Goal: Task Accomplishment & Management: Complete application form

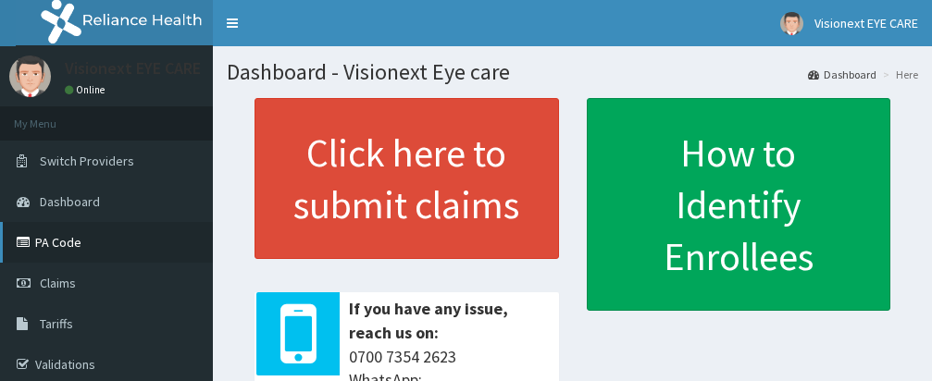
click at [61, 242] on link "PA Code" at bounding box center [106, 242] width 213 height 41
click at [64, 240] on link "PA Code" at bounding box center [106, 242] width 213 height 41
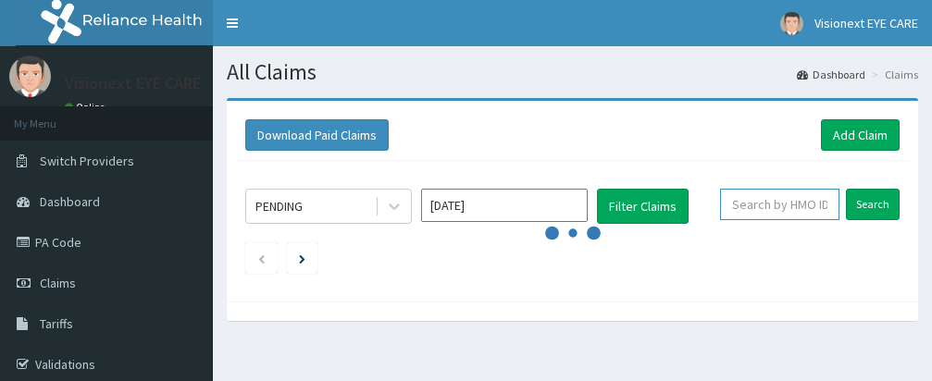
click at [787, 202] on input "text" at bounding box center [779, 204] width 119 height 31
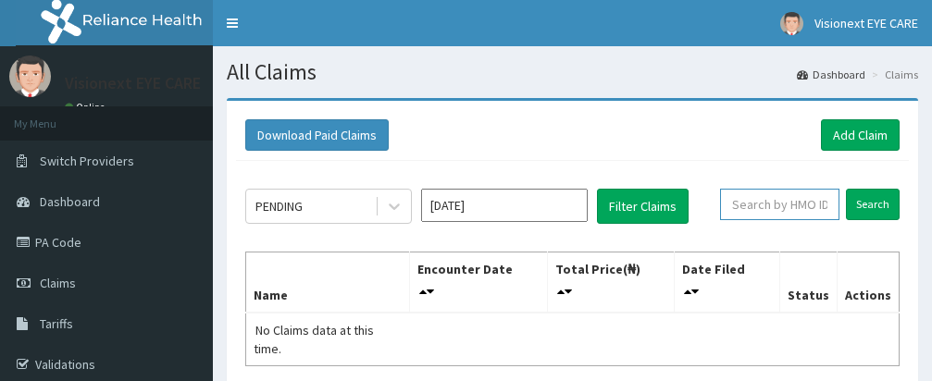
paste input "[PERSON_NAME]/10114/A"
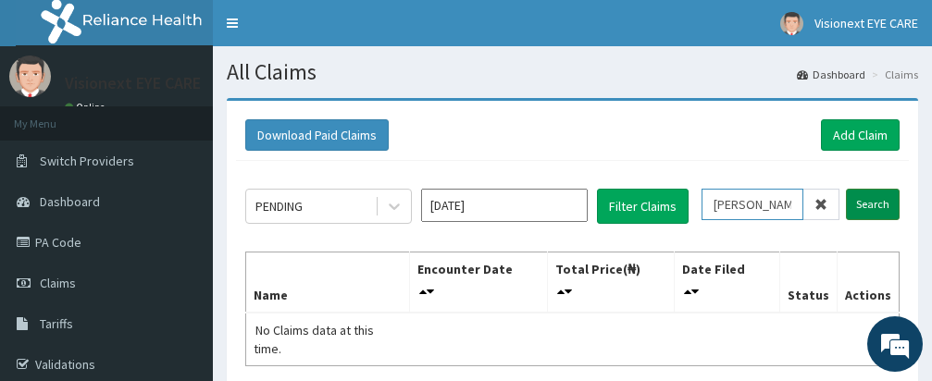
type input "[PERSON_NAME]/10114/A"
click at [868, 205] on input "Search" at bounding box center [873, 204] width 54 height 31
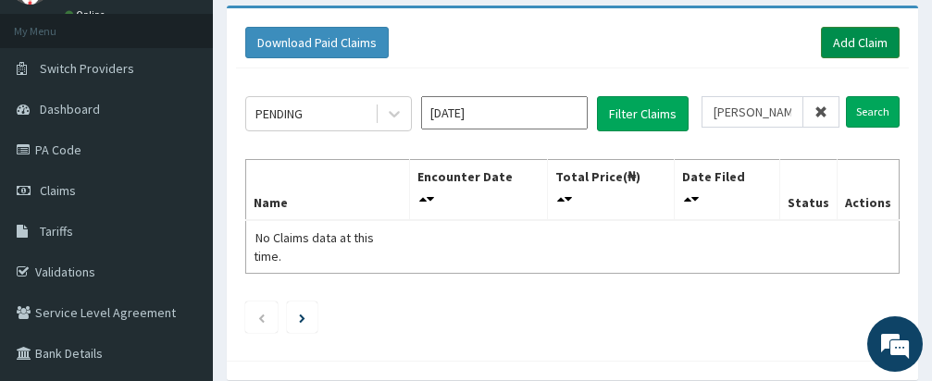
click at [852, 40] on link "Add Claim" at bounding box center [860, 42] width 79 height 31
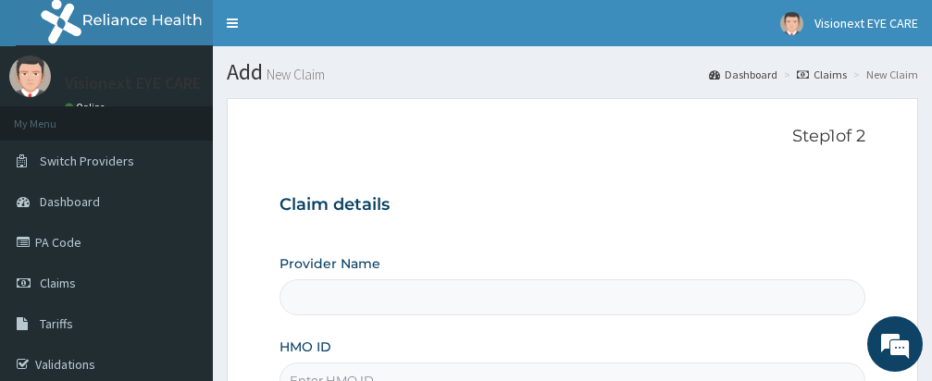
type input "Visionext Eye care"
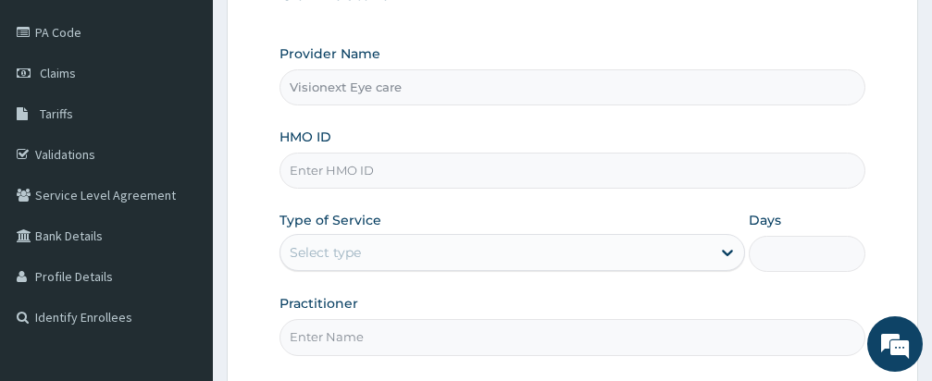
scroll to position [222, 0]
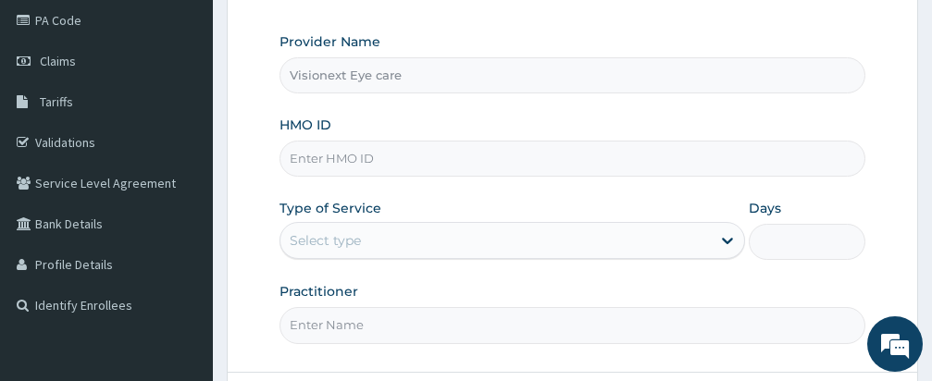
click at [399, 163] on input "HMO ID" at bounding box center [573, 159] width 586 height 36
type input "p"
type input "ELI/10114/A"
click at [366, 266] on div "Provider Name Visionext Eye care HMO ID ELI/10114/A Type of Service Select type…" at bounding box center [573, 187] width 586 height 311
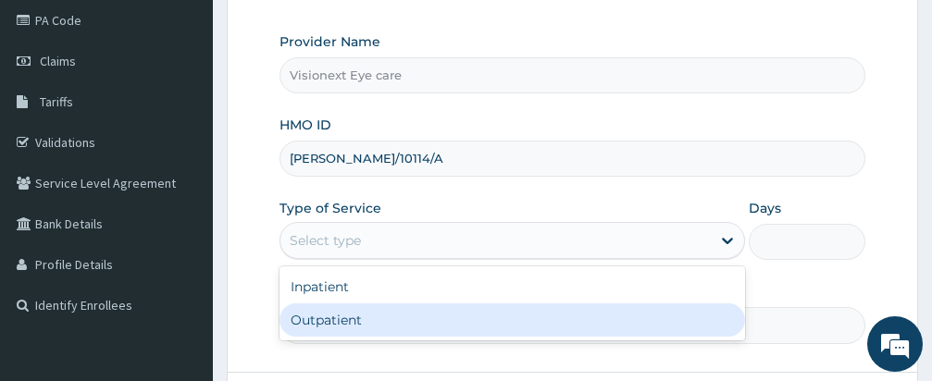
click at [528, 323] on div "Outpatient" at bounding box center [513, 320] width 466 height 33
type input "1"
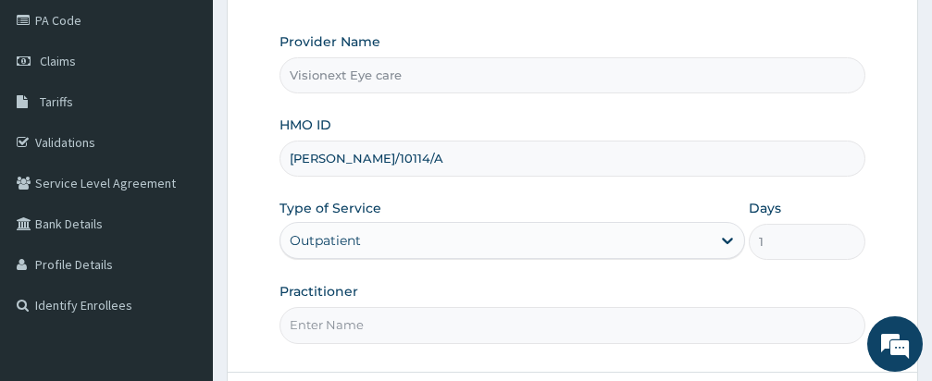
click at [512, 335] on input "Practitioner" at bounding box center [573, 325] width 586 height 36
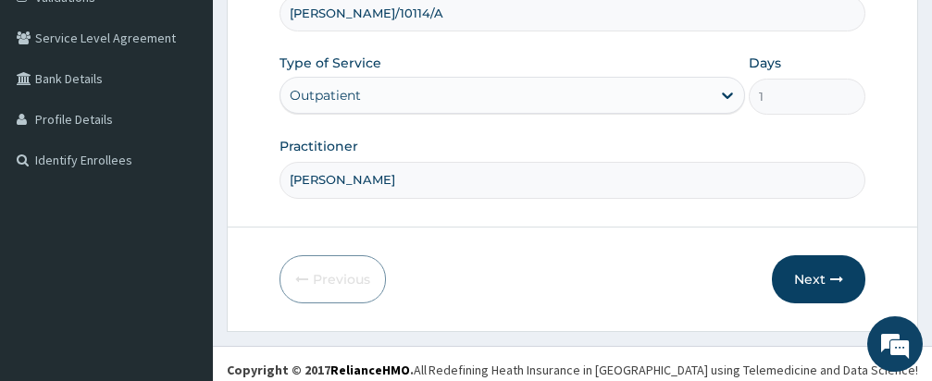
scroll to position [379, 0]
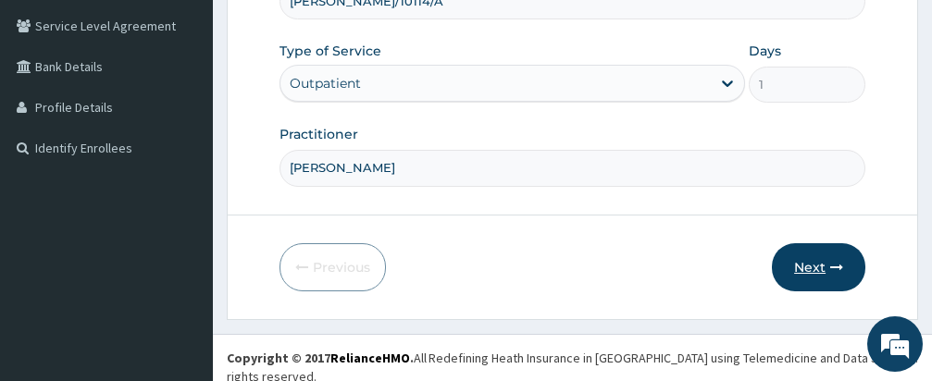
type input "DR OKE OMAS"
click at [819, 261] on button "Next" at bounding box center [818, 267] width 93 height 48
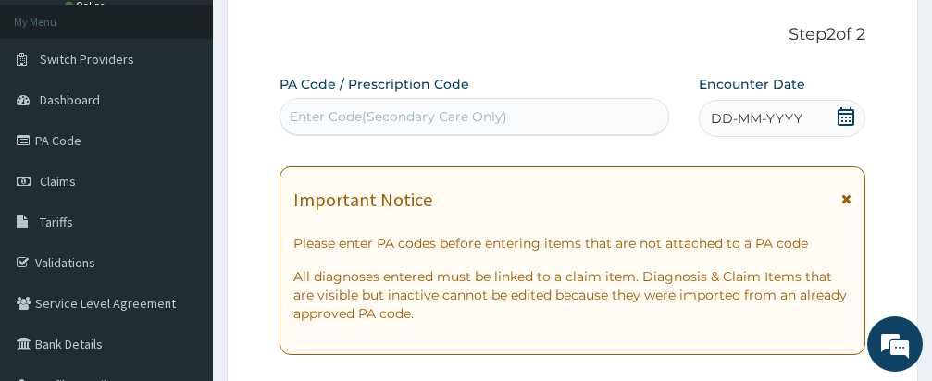
scroll to position [83, 0]
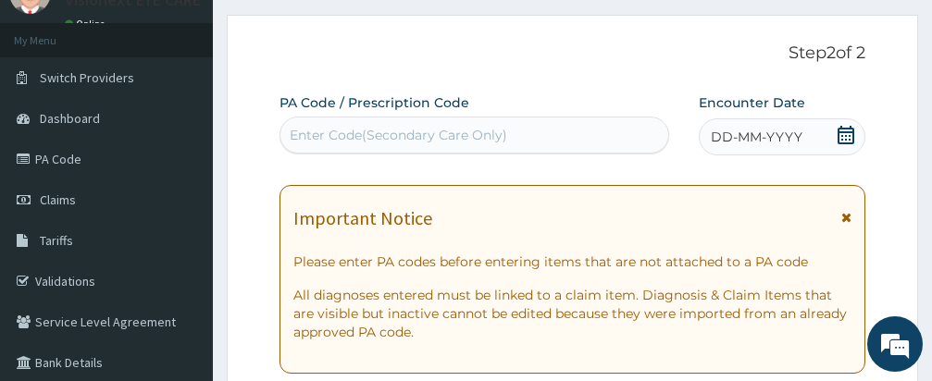
click at [522, 130] on div "Enter Code(Secondary Care Only)" at bounding box center [474, 135] width 388 height 30
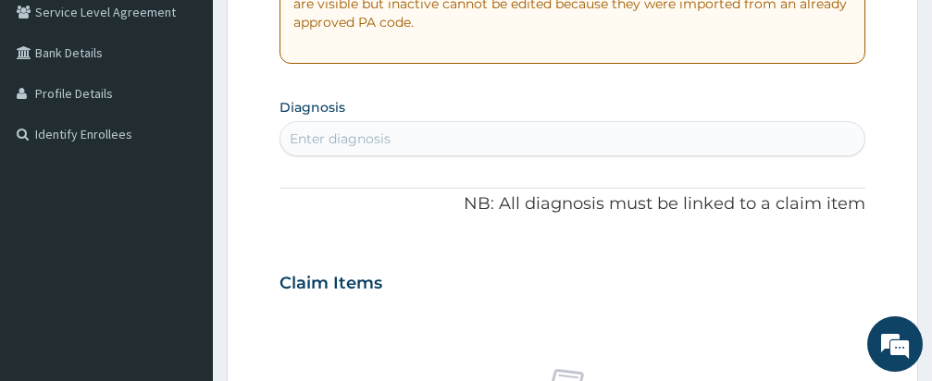
scroll to position [380, 0]
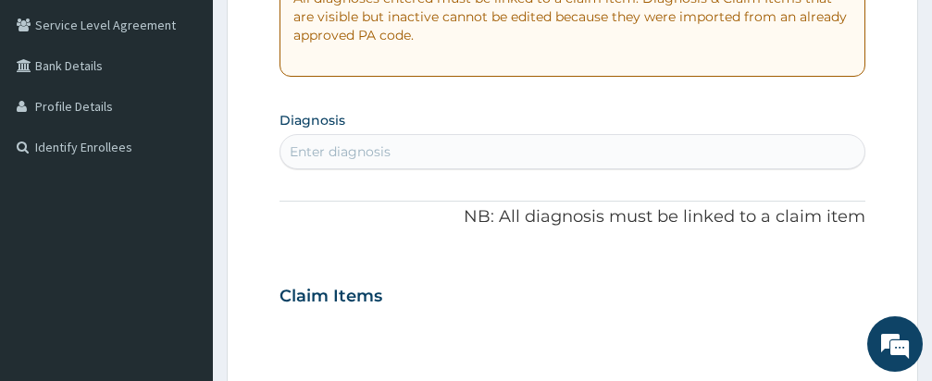
type input "PA/OAD34B"
click at [421, 140] on div "PA Code / Prescription Code option Create "PA/OAD34B" focused, 1 of 1. 1 result…" at bounding box center [573, 293] width 586 height 995
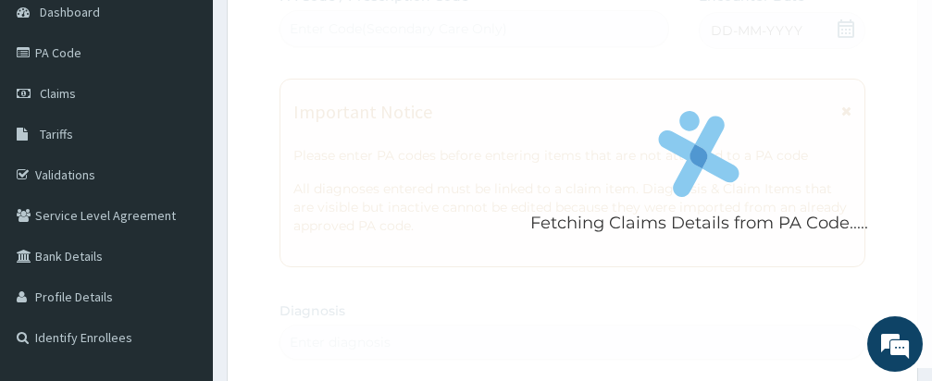
scroll to position [278, 0]
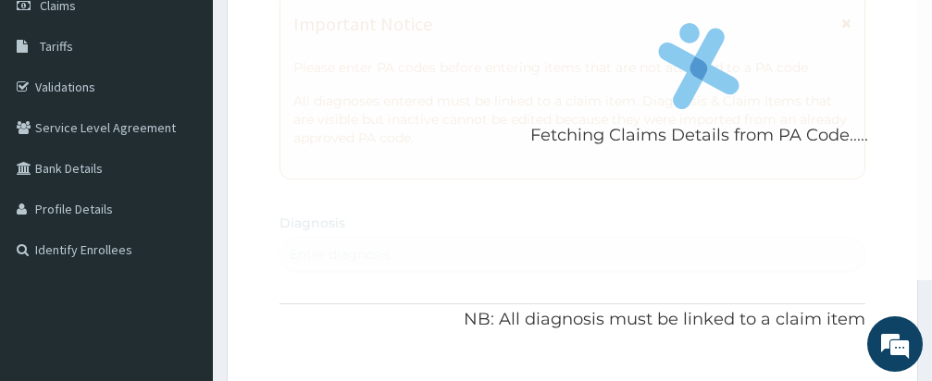
click at [844, 20] on div "Fetching Claims Details from PA Code....." at bounding box center [699, 89] width 839 height 381
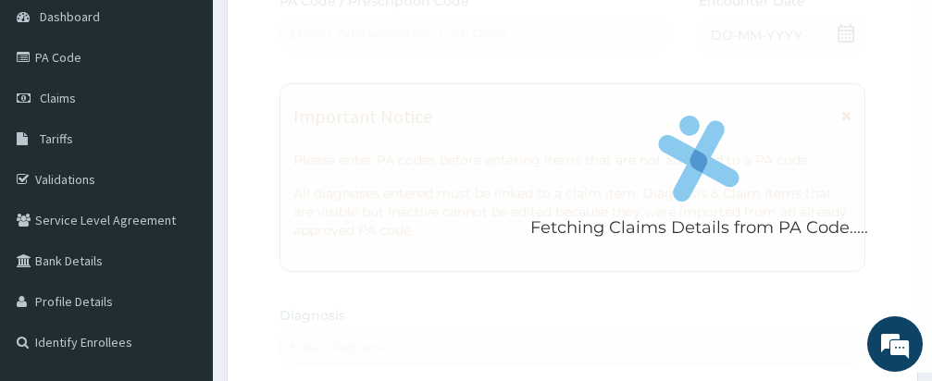
click at [739, 264] on div "Fetching Claims Details from PA Code....." at bounding box center [699, 182] width 839 height 381
click at [845, 117] on div "Fetching Claims Details from PA Code....." at bounding box center [699, 182] width 839 height 381
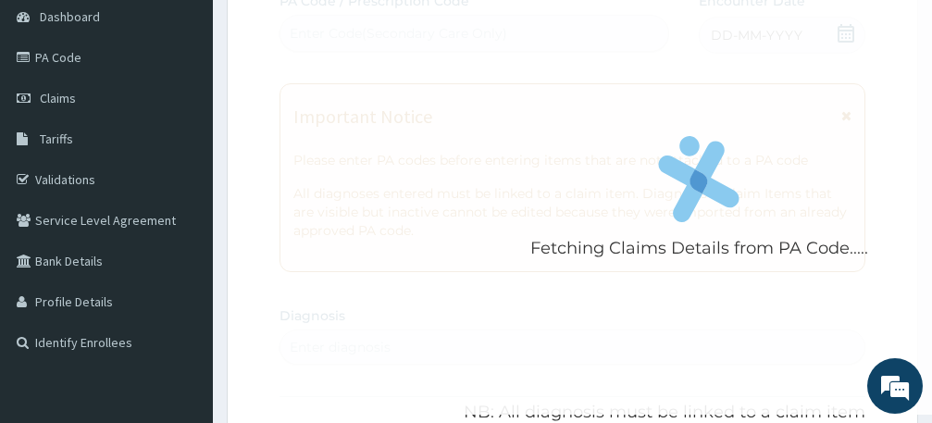
scroll to position [0, 0]
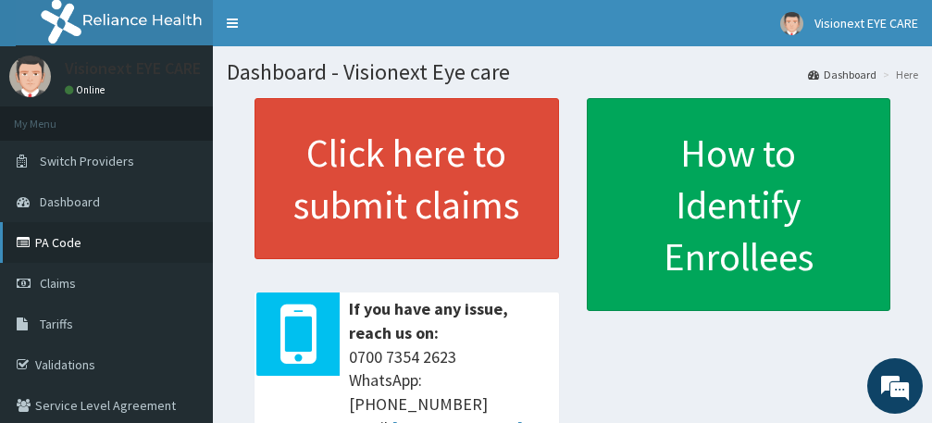
click at [62, 243] on link "PA Code" at bounding box center [106, 242] width 213 height 41
click at [66, 281] on span "Claims" at bounding box center [58, 283] width 36 height 17
click at [62, 284] on span "Claims" at bounding box center [58, 283] width 36 height 17
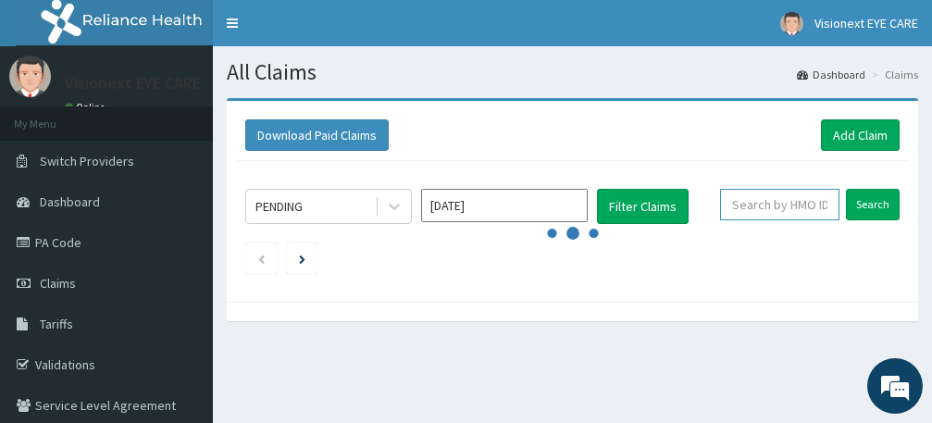
click at [785, 202] on input "text" at bounding box center [779, 204] width 119 height 31
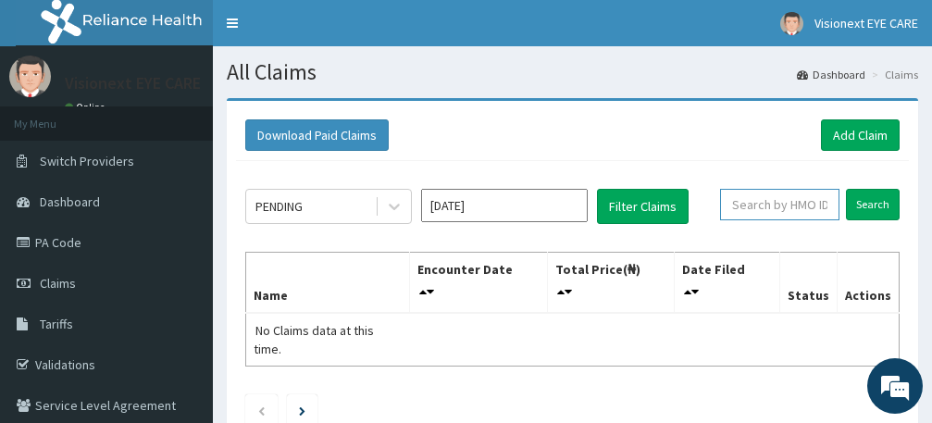
drag, startPoint x: 785, startPoint y: 202, endPoint x: 778, endPoint y: 212, distance: 12.1
click at [778, 212] on input "text" at bounding box center [779, 204] width 119 height 31
drag, startPoint x: 848, startPoint y: 135, endPoint x: 856, endPoint y: 127, distance: 11.8
click at [848, 135] on link "Add Claim" at bounding box center [860, 134] width 79 height 31
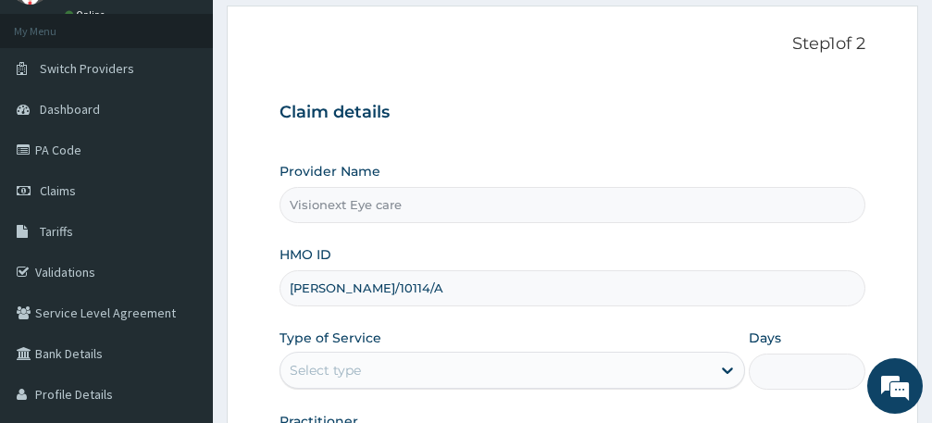
type input "ELI/10114/A"
click at [709, 355] on div "Select type" at bounding box center [495, 370] width 430 height 30
click at [728, 361] on icon at bounding box center [727, 370] width 19 height 19
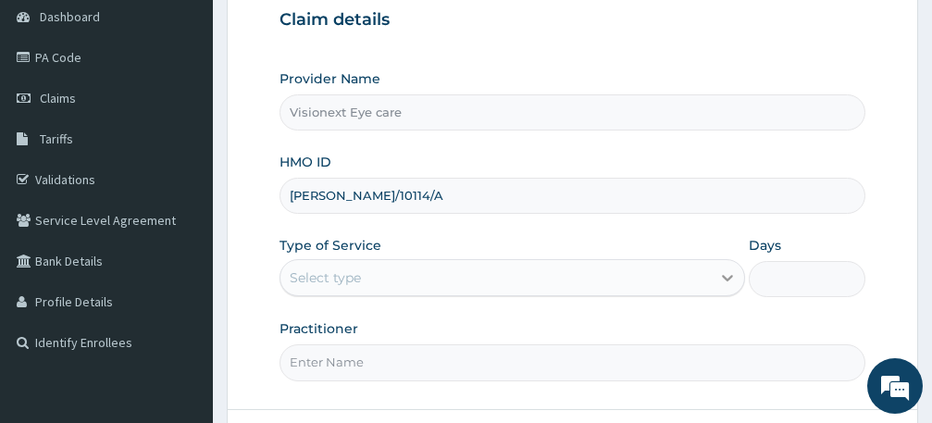
click at [727, 276] on icon at bounding box center [727, 277] width 19 height 19
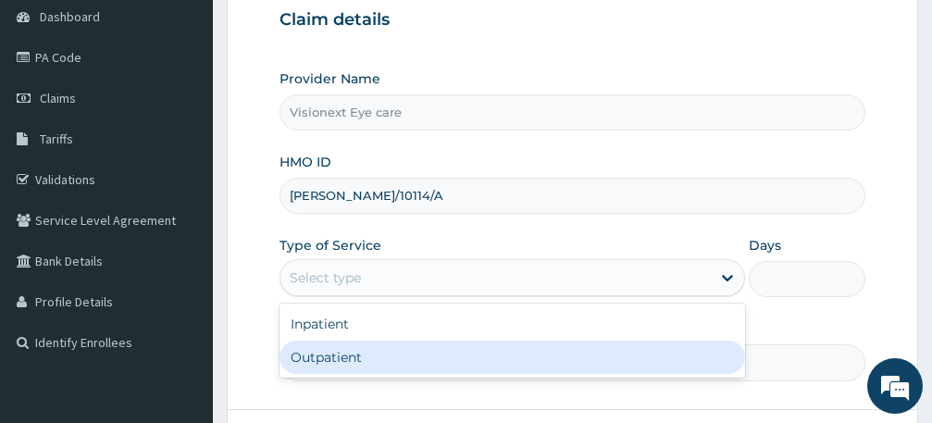
click at [479, 365] on div "Outpatient" at bounding box center [513, 357] width 466 height 33
type input "1"
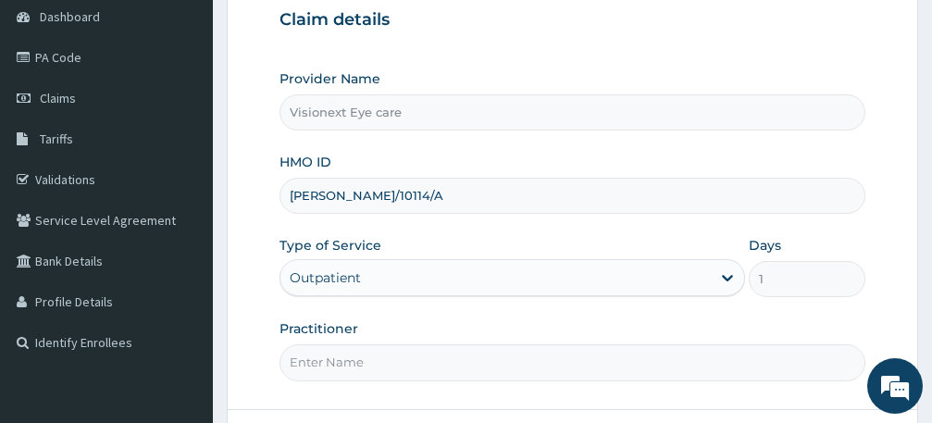
click at [789, 292] on input "1" at bounding box center [807, 279] width 117 height 36
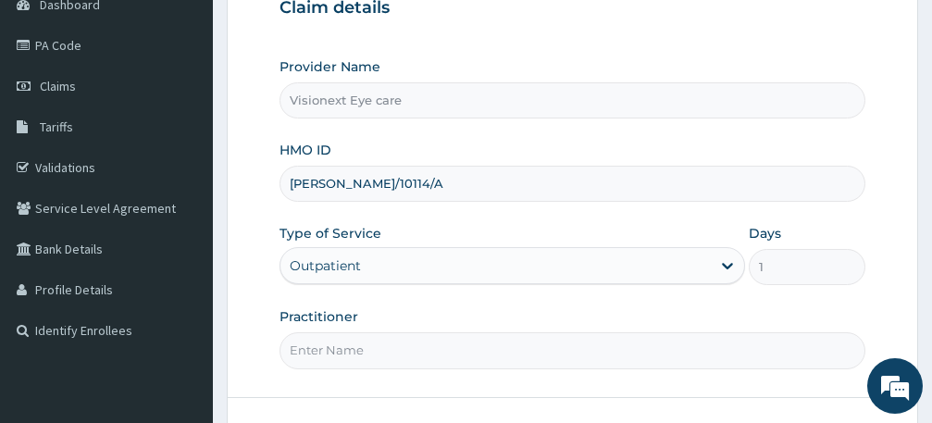
scroll to position [278, 0]
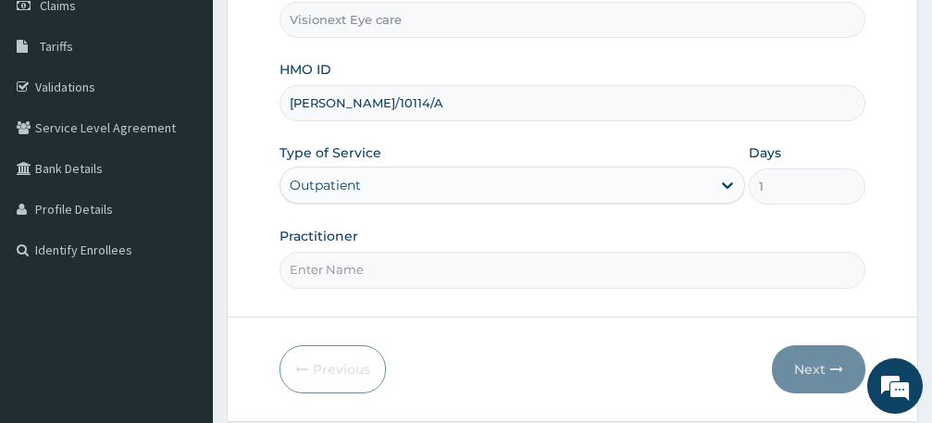
click at [434, 263] on input "Practitioner" at bounding box center [573, 270] width 586 height 36
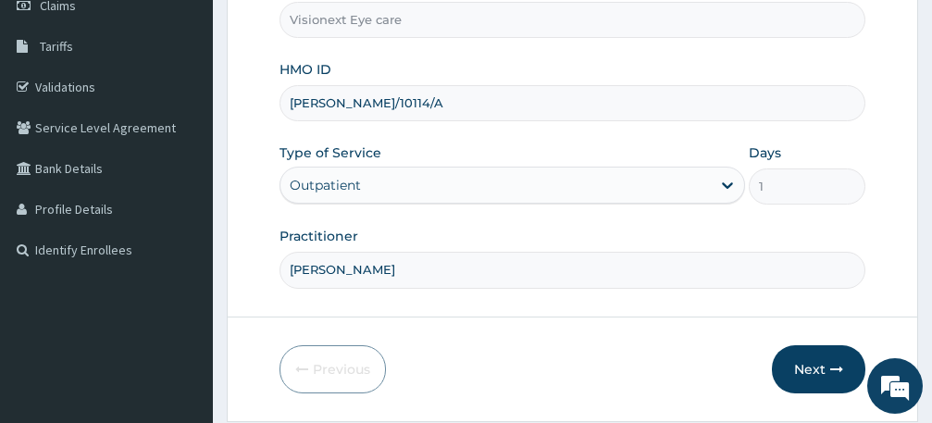
type input "DR OKE BLESSING"
click at [814, 377] on button "Next" at bounding box center [818, 369] width 93 height 48
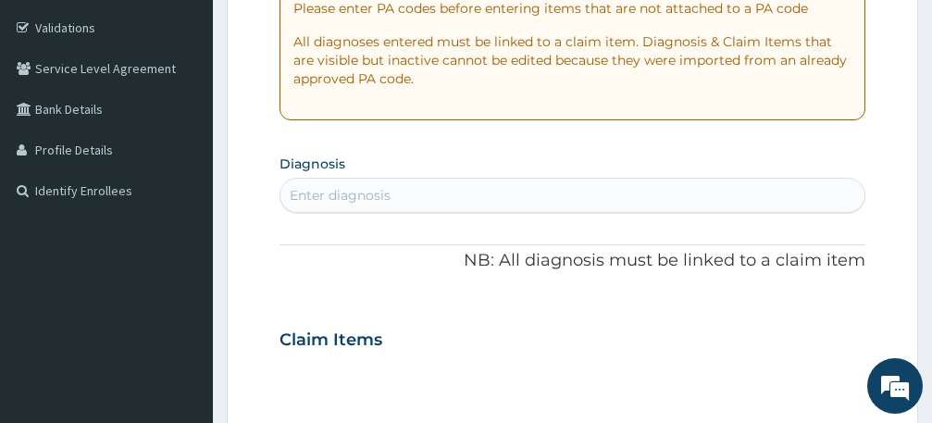
scroll to position [185, 0]
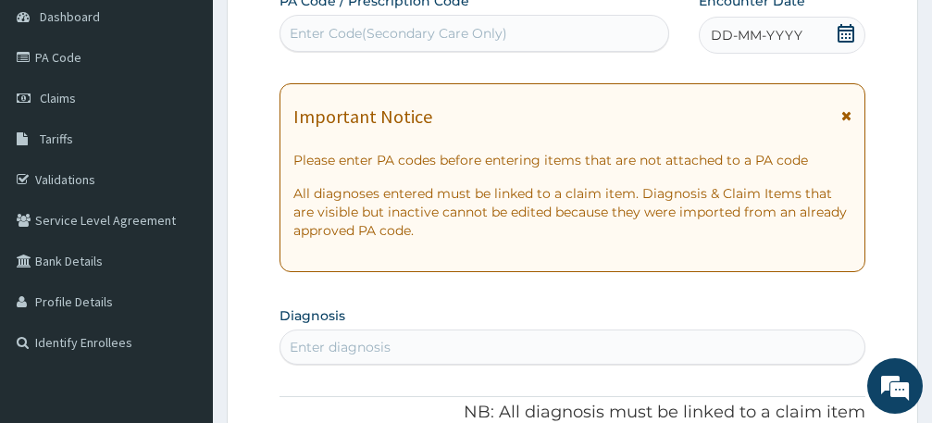
click at [848, 113] on icon at bounding box center [846, 115] width 10 height 13
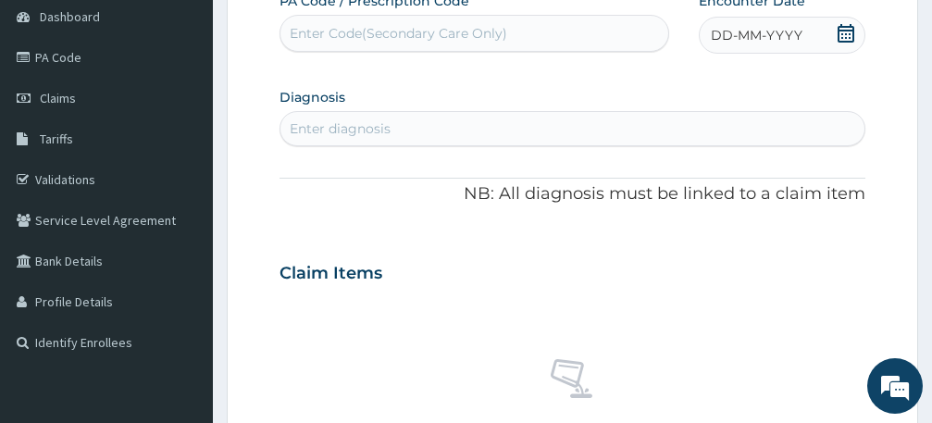
scroll to position [93, 0]
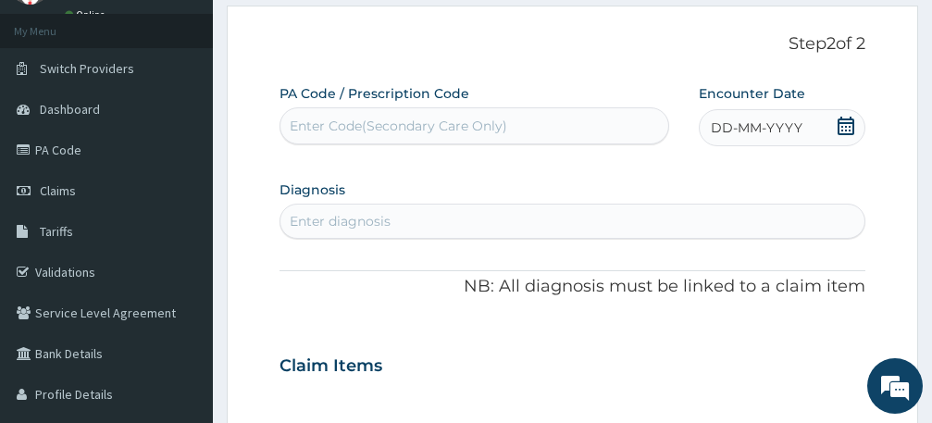
click at [317, 129] on div "Enter Code(Secondary Care Only)" at bounding box center [398, 126] width 217 height 19
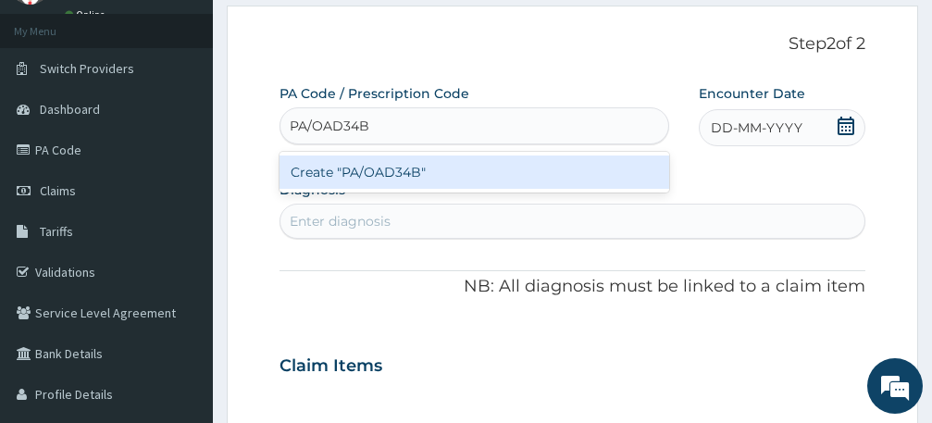
type input "PA/OAD34B"
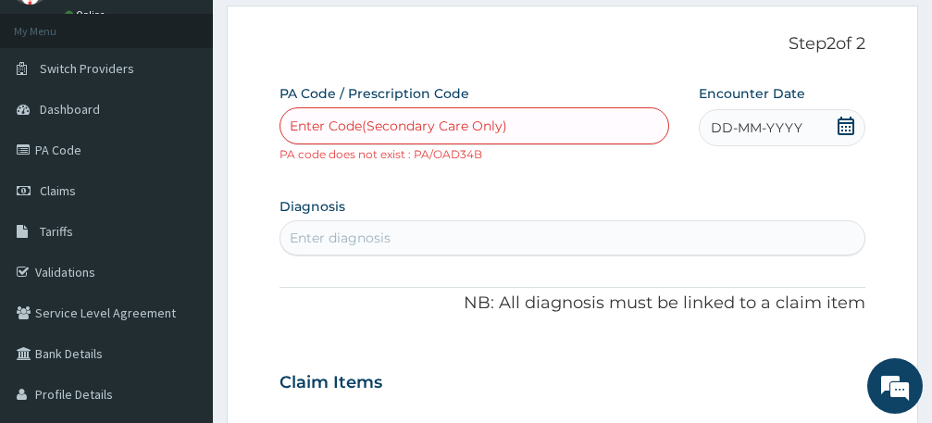
scroll to position [0, 0]
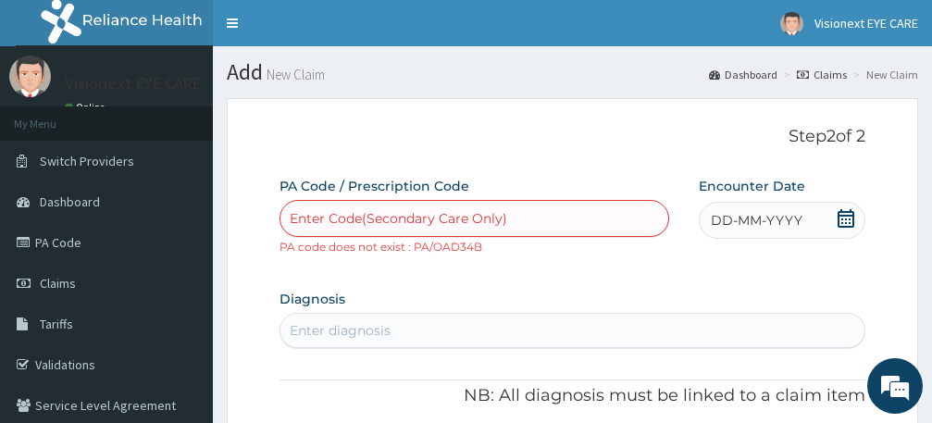
click at [311, 212] on div "Enter Code(Secondary Care Only)" at bounding box center [398, 218] width 217 height 19
drag, startPoint x: 311, startPoint y: 212, endPoint x: 353, endPoint y: 220, distance: 42.5
drag, startPoint x: 353, startPoint y: 219, endPoint x: 314, endPoint y: 217, distance: 38.9
click at [314, 217] on div "Enter Code(Secondary Care Only)" at bounding box center [398, 218] width 217 height 19
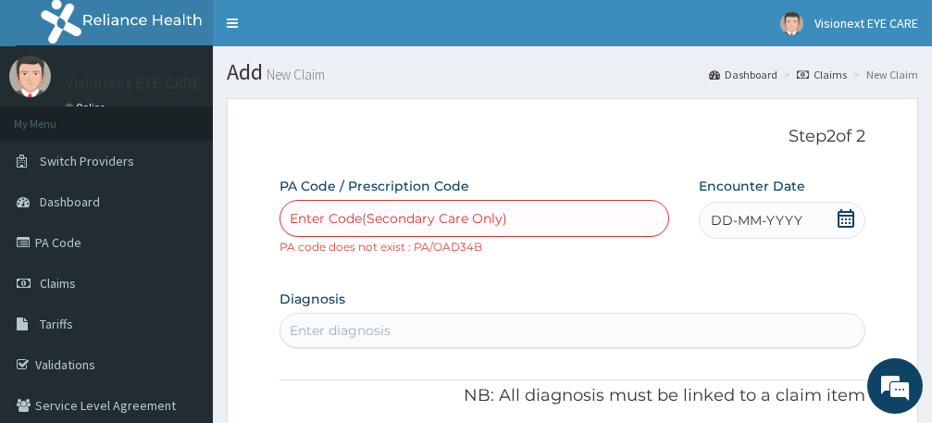
click at [314, 217] on div "Enter Code(Secondary Care Only)" at bounding box center [398, 218] width 217 height 19
click at [317, 217] on div "Enter Code(Secondary Care Only)" at bounding box center [398, 218] width 217 height 19
paste input "PA/0AD34B"
type input "PA/0AD34B"
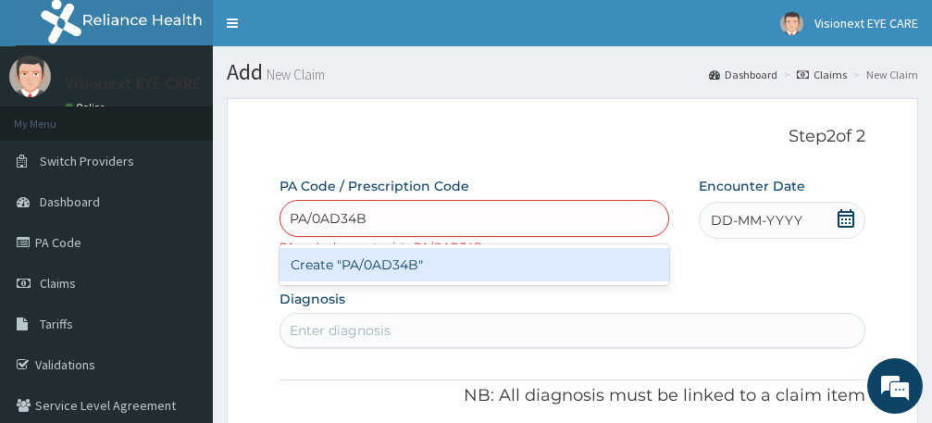
click at [393, 224] on div "PA/0AD34B PA/0AD34B" at bounding box center [474, 219] width 388 height 30
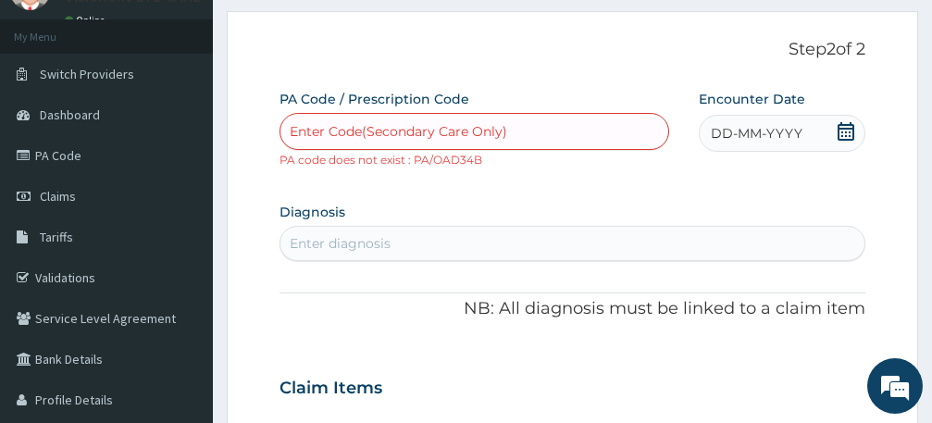
scroll to position [93, 0]
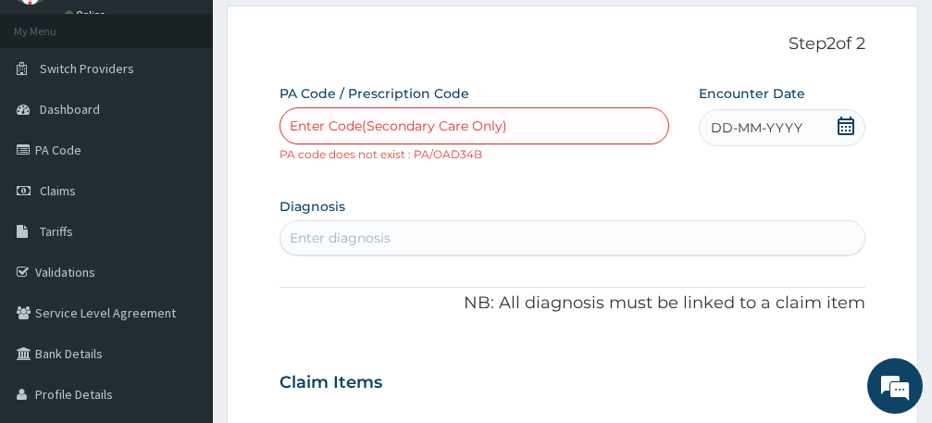
click at [307, 121] on div "Enter Code(Secondary Care Only)" at bounding box center [398, 126] width 217 height 19
drag, startPoint x: 307, startPoint y: 121, endPoint x: 288, endPoint y: 127, distance: 20.2
click at [288, 127] on div "Enter Code(Secondary Care Only)" at bounding box center [474, 126] width 388 height 30
paste input "PA/0AD34B"
type input "PA/0AD34B"
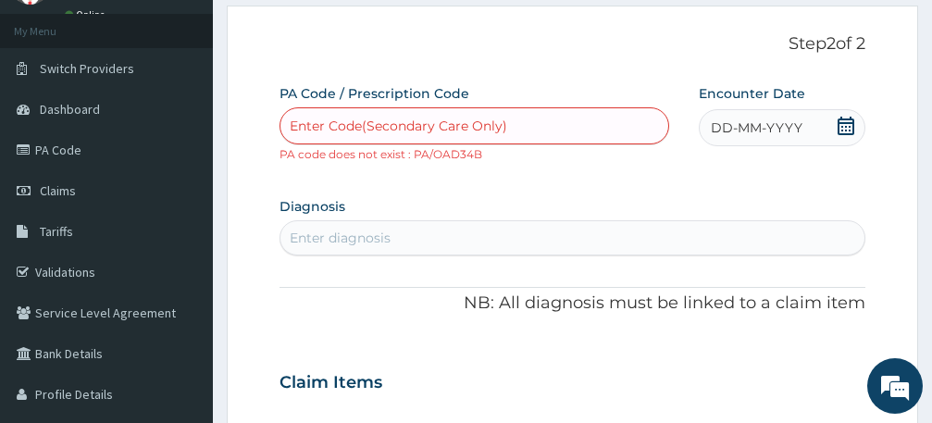
click at [379, 129] on div "Enter Code(Secondary Care Only)" at bounding box center [474, 126] width 388 height 30
click at [338, 130] on div "Enter Code(Secondary Care Only)" at bounding box center [398, 126] width 217 height 19
paste input "PA/0AD34B"
type input "PA/0AD34B"
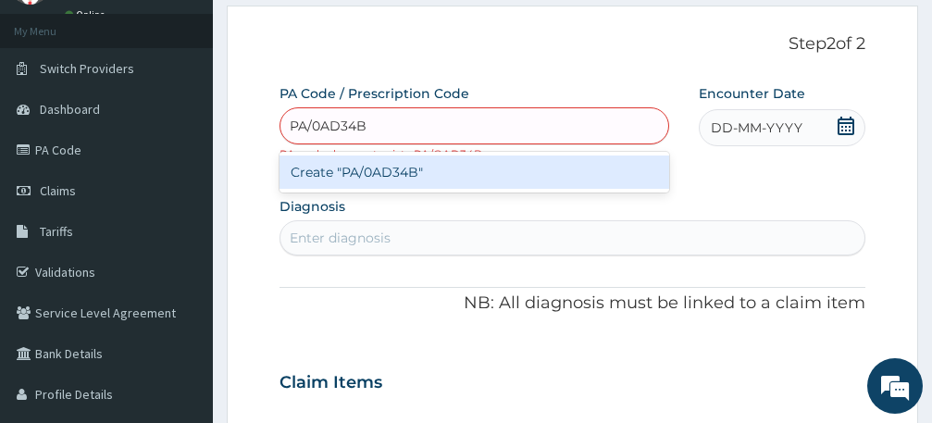
click at [396, 171] on div "Create "PA/0AD34B"" at bounding box center [475, 171] width 390 height 33
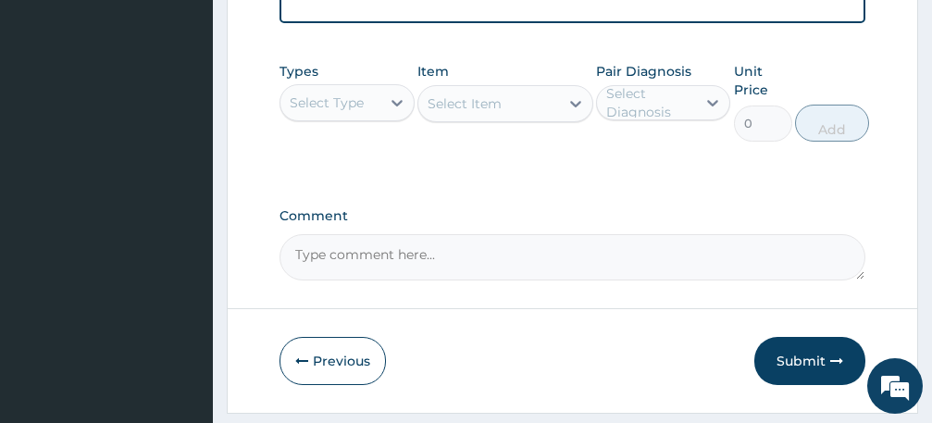
scroll to position [1144, 0]
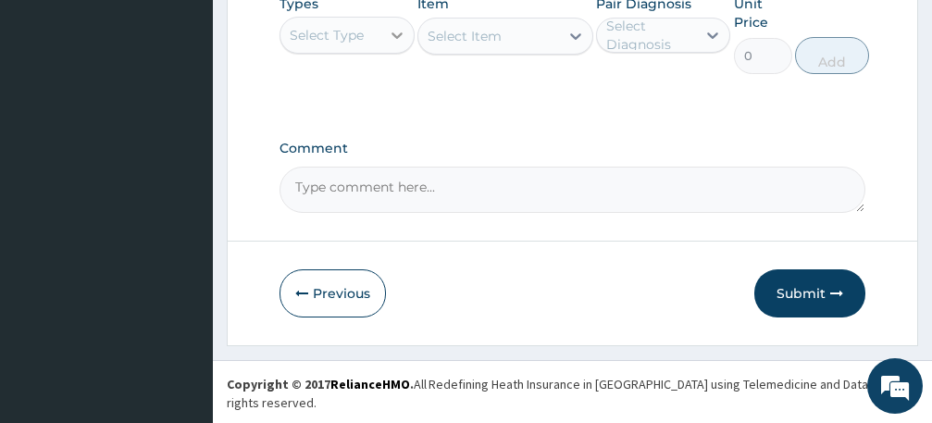
click at [392, 44] on icon at bounding box center [397, 35] width 19 height 19
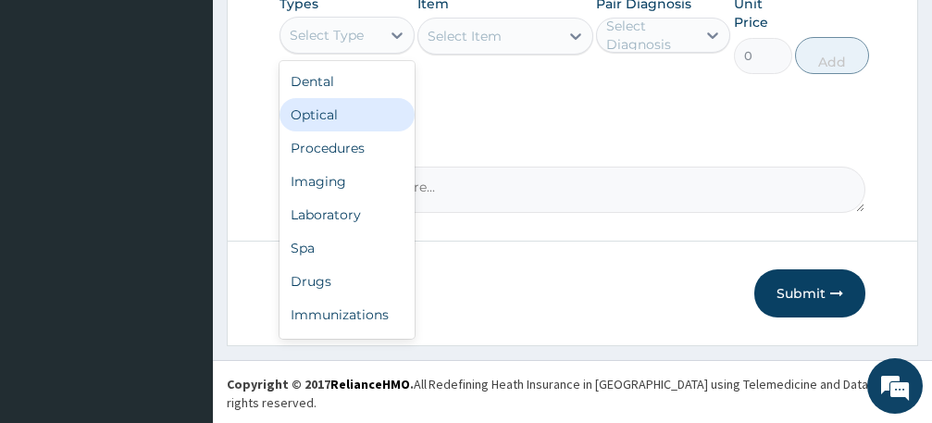
click at [482, 141] on div "Types option Optical focused, 2 of 10. 10 results available. Use Up and Down to…" at bounding box center [573, 177] width 586 height 72
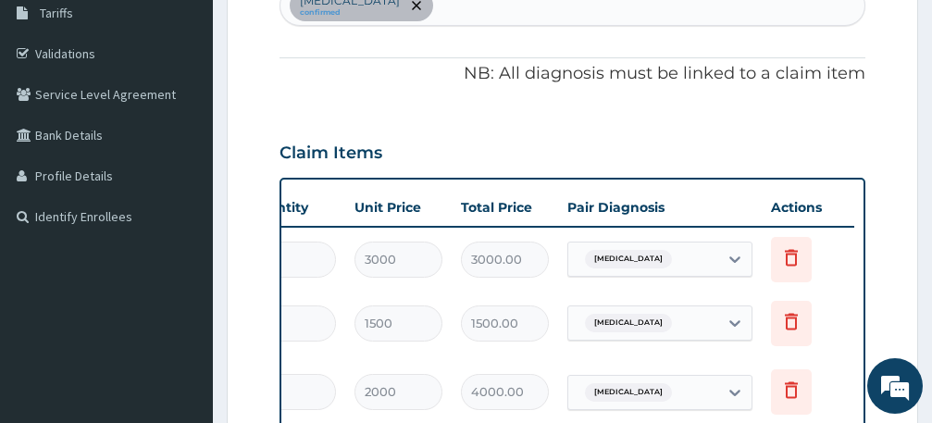
scroll to position [33, 0]
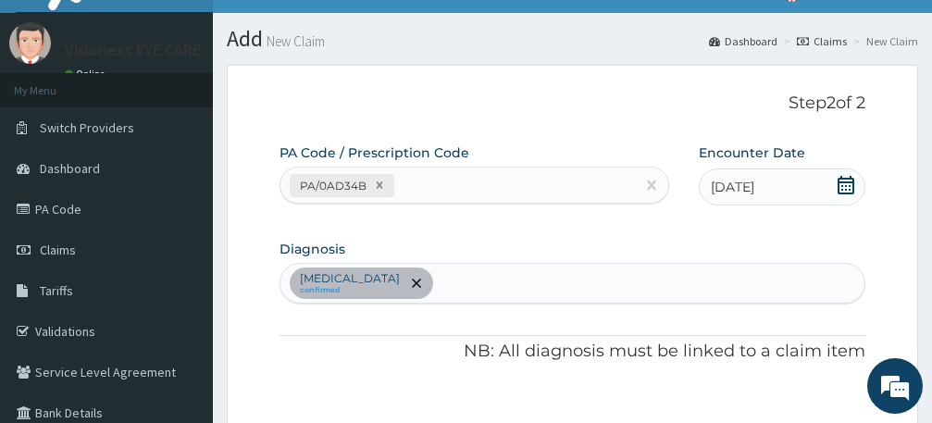
click at [414, 286] on div "Presbyopia confirmed" at bounding box center [572, 283] width 584 height 39
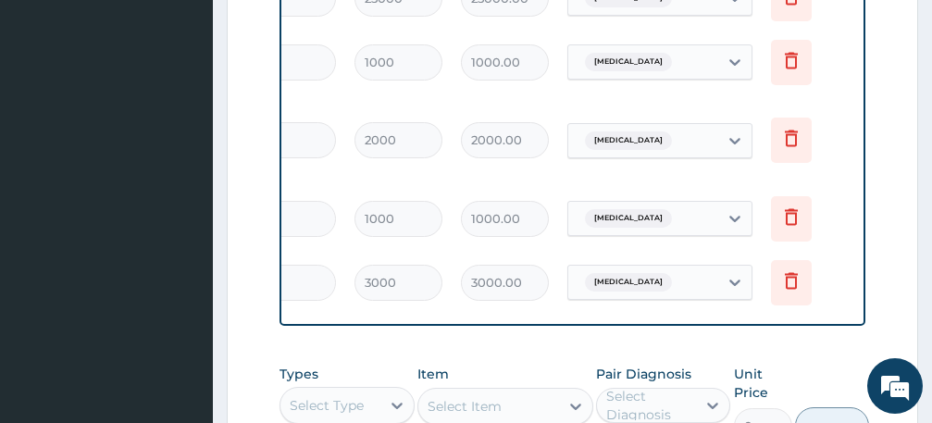
scroll to position [959, 0]
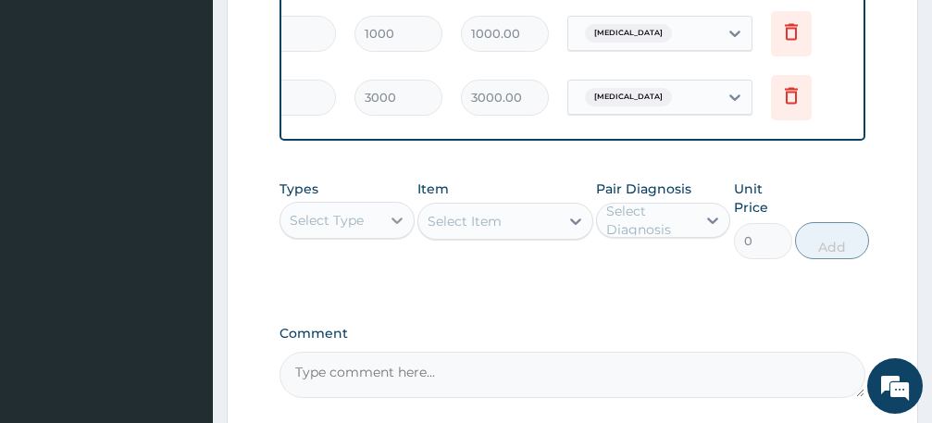
click at [392, 230] on icon at bounding box center [397, 220] width 19 height 19
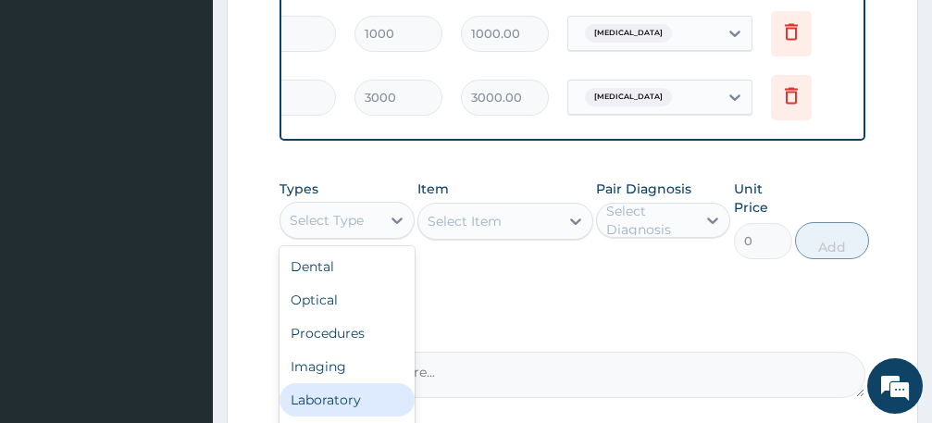
scroll to position [63, 0]
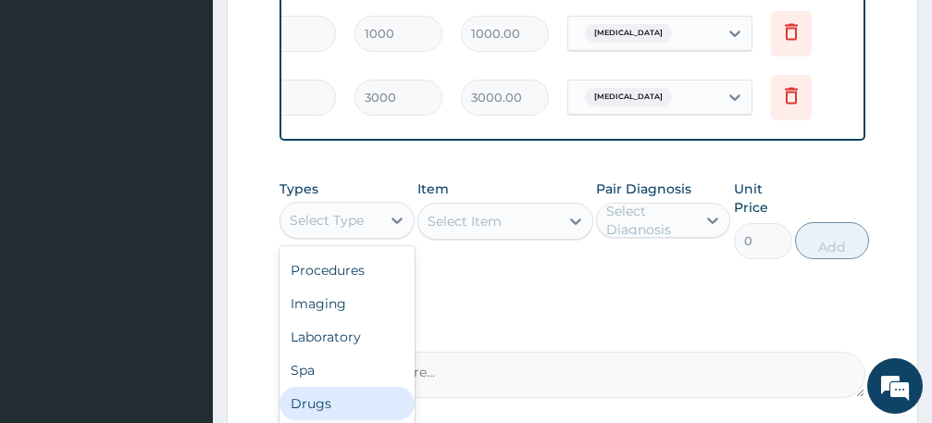
click at [317, 414] on div "Drugs" at bounding box center [347, 403] width 135 height 33
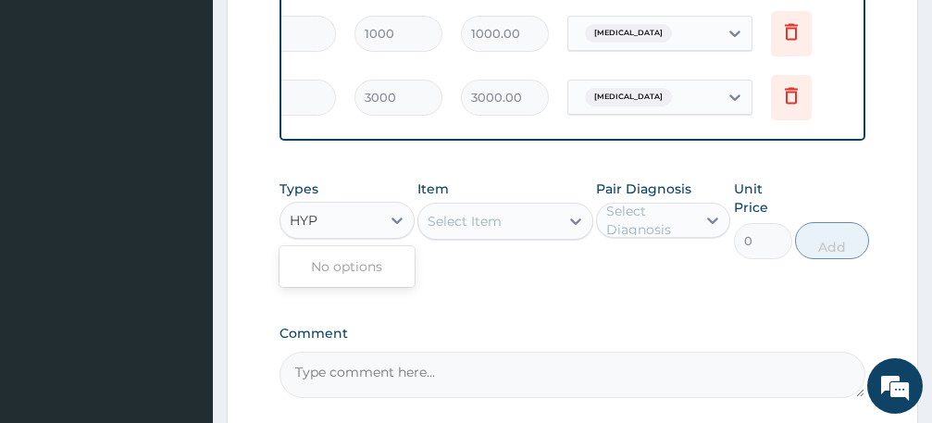
type input "HYP"
click at [497, 326] on div "Types option Drugs, selected. 0 results available for search term HYP. Use Up a…" at bounding box center [573, 362] width 586 height 72
click at [397, 224] on icon at bounding box center [396, 220] width 11 height 6
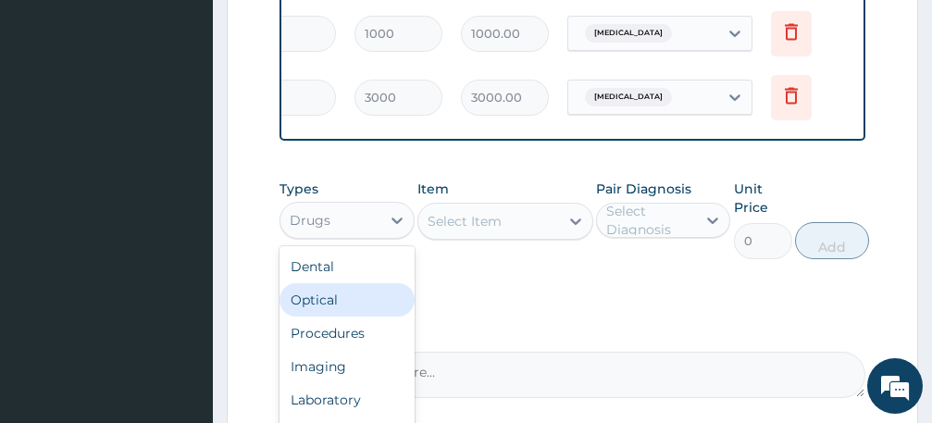
click at [321, 311] on div "Optical" at bounding box center [347, 299] width 135 height 33
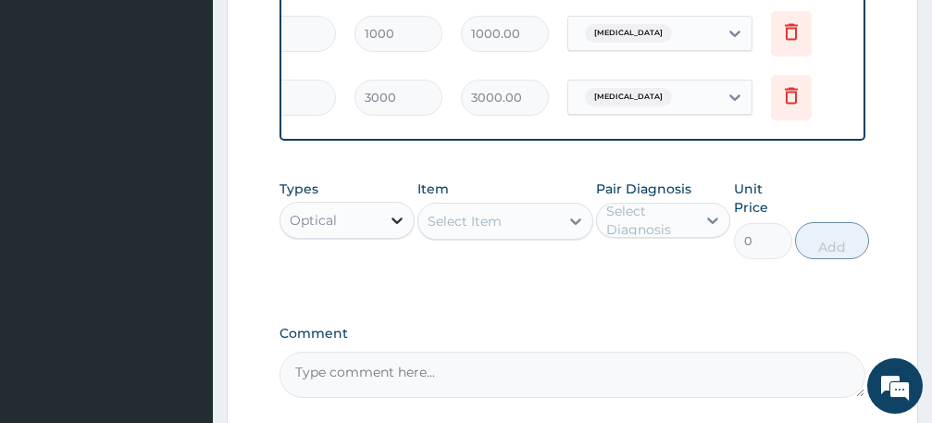
click at [390, 230] on icon at bounding box center [397, 220] width 19 height 19
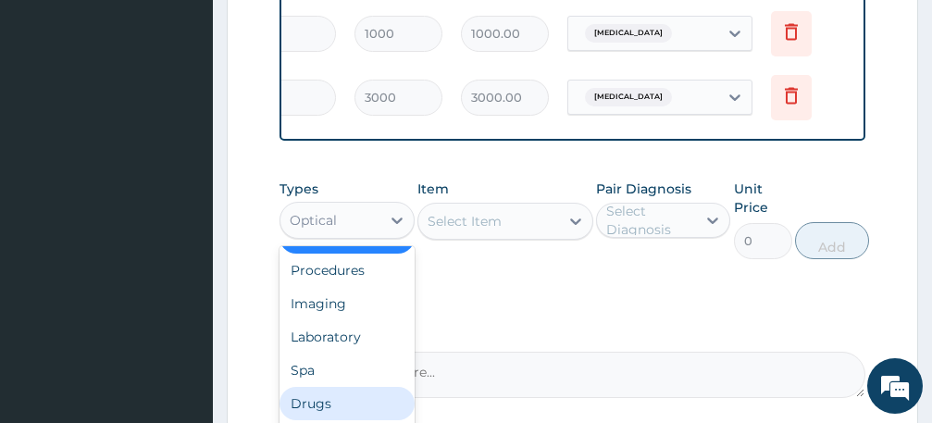
drag, startPoint x: 321, startPoint y: 410, endPoint x: 490, endPoint y: 229, distance: 247.5
click at [322, 410] on div "Drugs" at bounding box center [347, 403] width 135 height 33
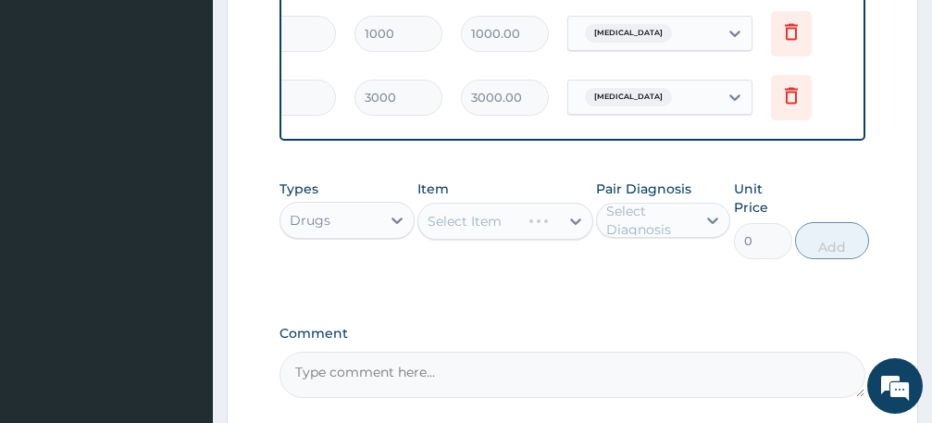
click at [574, 240] on div "Select Item" at bounding box center [505, 221] width 176 height 37
click at [566, 230] on icon at bounding box center [575, 221] width 19 height 19
click at [507, 236] on div "Select Item" at bounding box center [488, 221] width 141 height 30
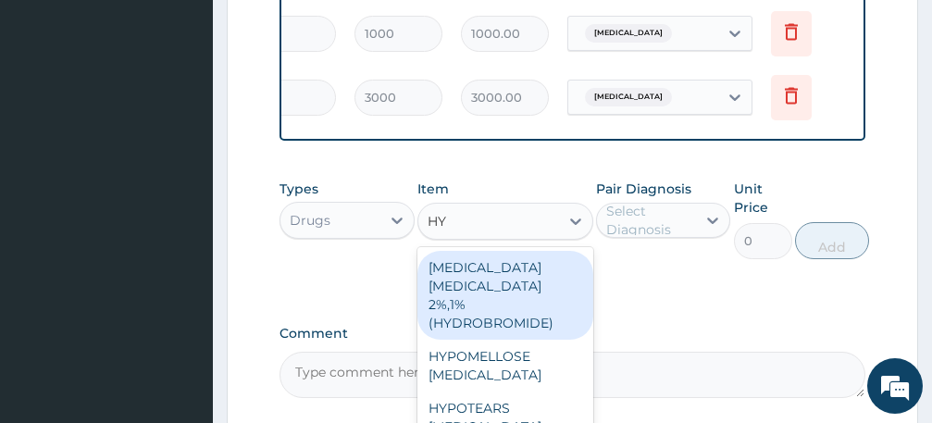
type input "HYP"
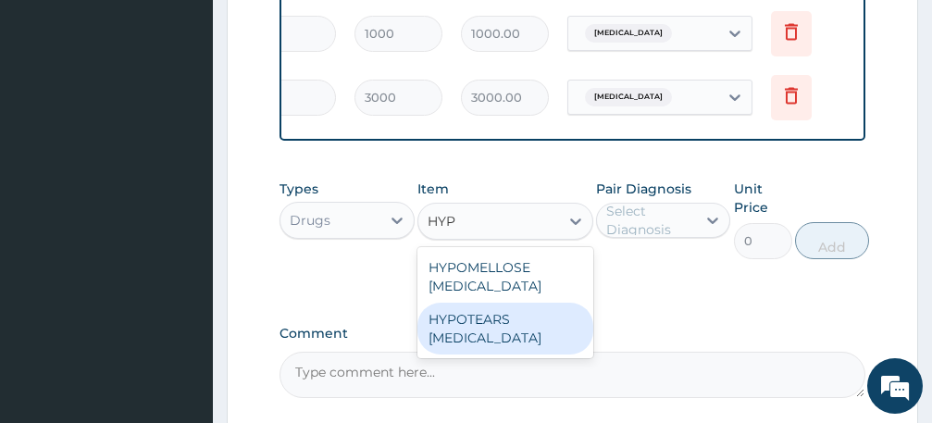
drag, startPoint x: 494, startPoint y: 347, endPoint x: 549, endPoint y: 339, distance: 55.2
click at [495, 347] on div "HYPOTEARS [MEDICAL_DATA]" at bounding box center [505, 329] width 176 height 52
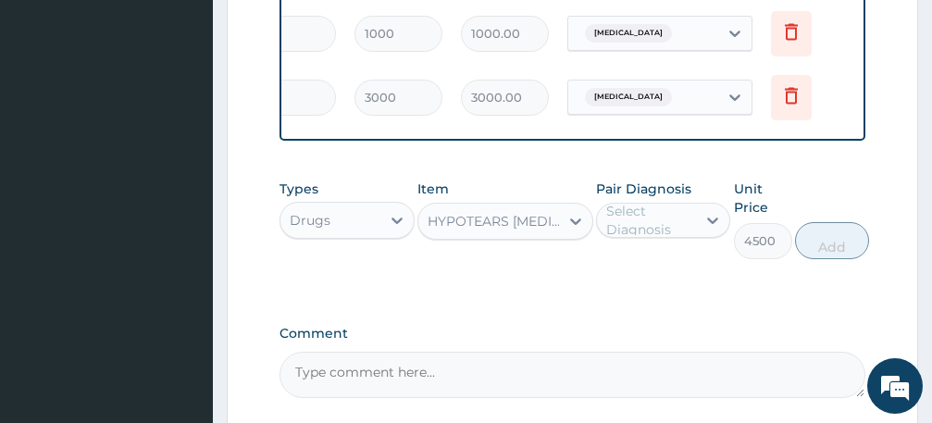
type input "4500"
click at [709, 230] on icon at bounding box center [712, 220] width 19 height 19
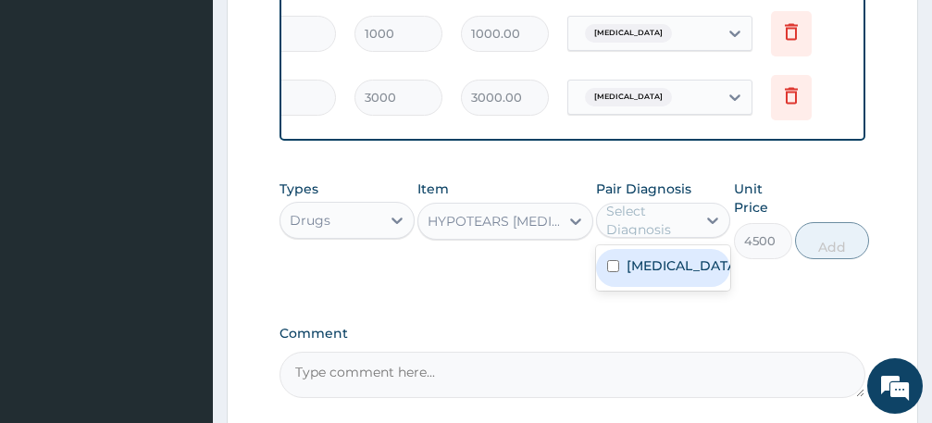
click at [678, 275] on label "[MEDICAL_DATA]" at bounding box center [683, 265] width 113 height 19
checkbox input "true"
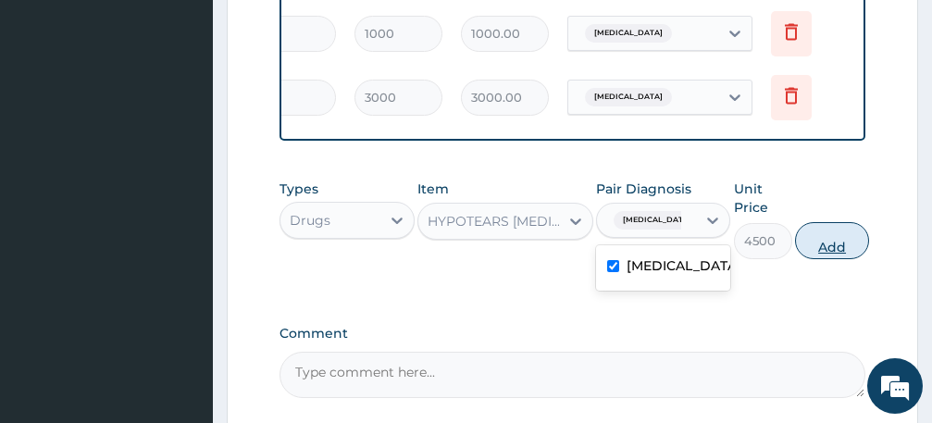
click at [842, 259] on button "Add" at bounding box center [832, 240] width 74 height 37
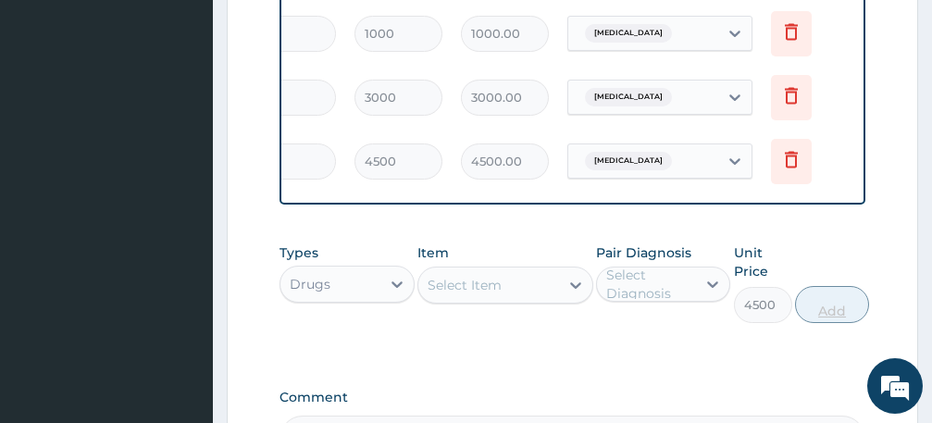
type input "0"
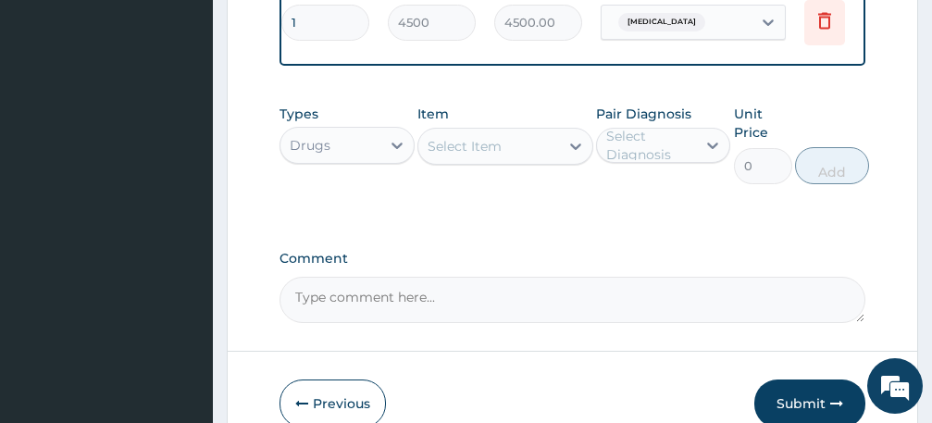
scroll to position [1208, 0]
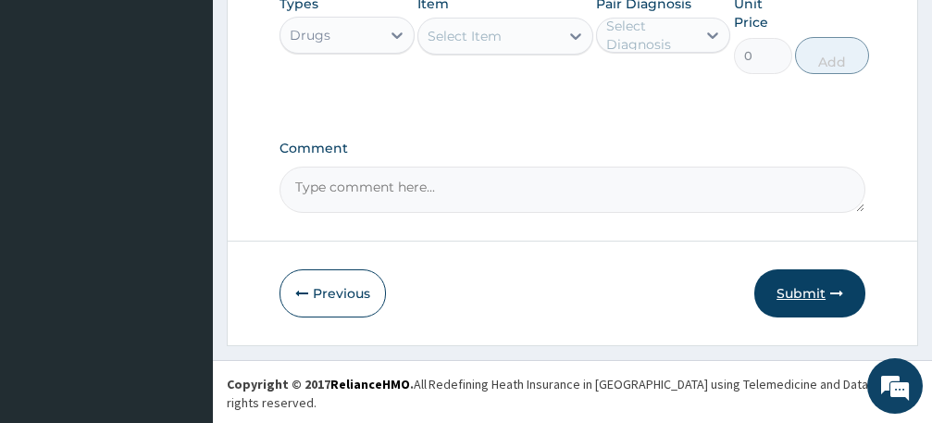
click at [818, 308] on button "Submit" at bounding box center [809, 293] width 111 height 48
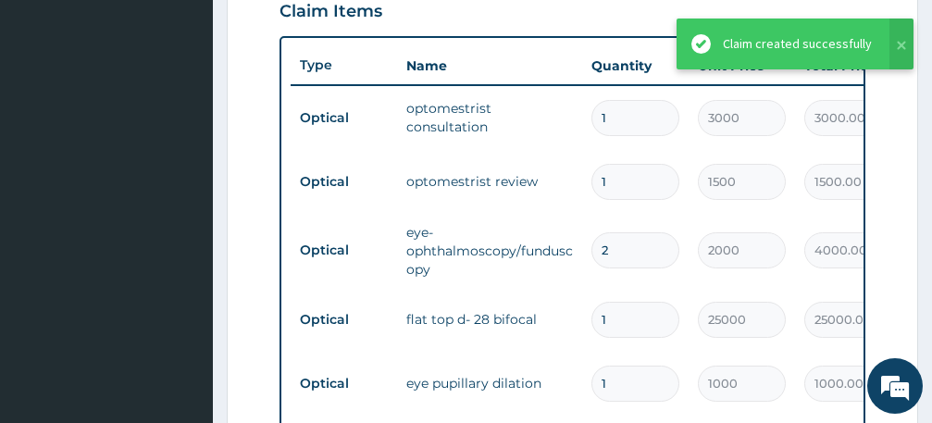
scroll to position [282, 0]
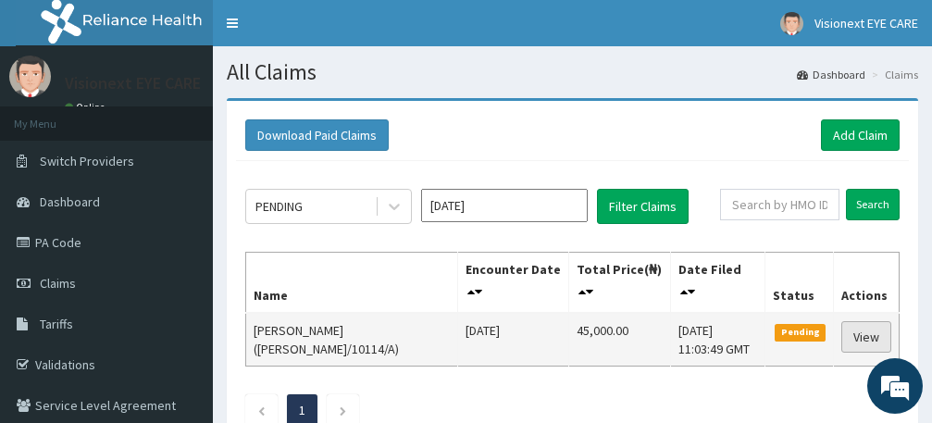
click at [874, 341] on link "View" at bounding box center [866, 336] width 50 height 31
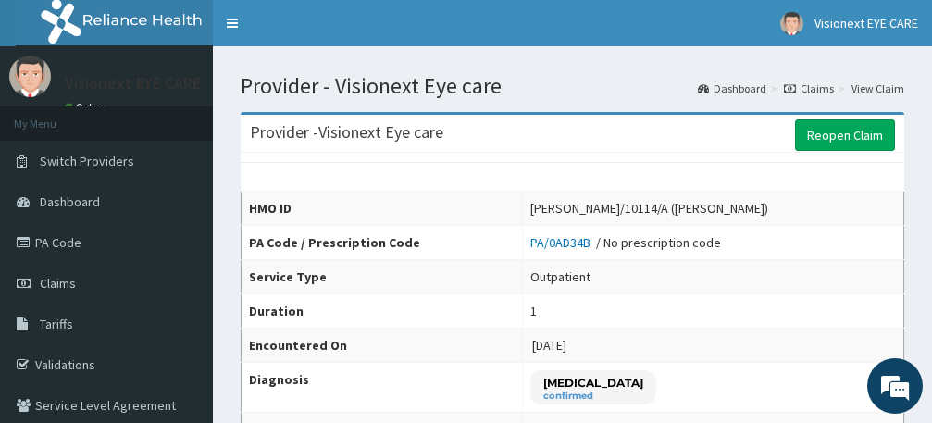
click at [69, 241] on link "PA Code" at bounding box center [106, 242] width 213 height 41
